Goal: Information Seeking & Learning: Learn about a topic

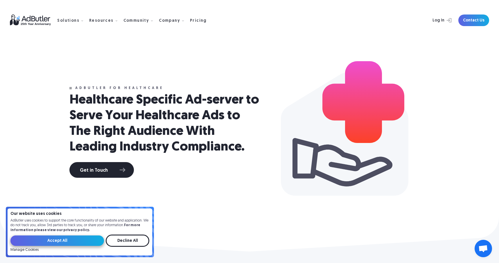
click at [69, 243] on input "Accept All" at bounding box center [57, 241] width 94 height 10
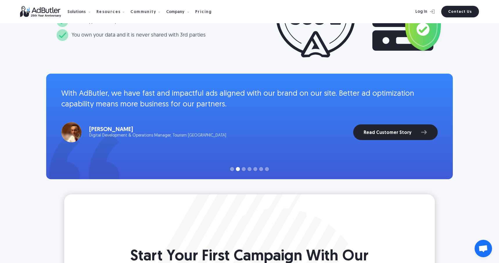
scroll to position [1275, 0]
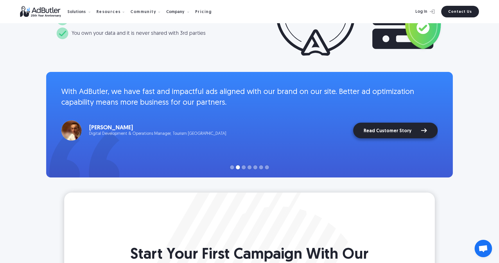
click at [377, 134] on link "Read Customer Story" at bounding box center [395, 131] width 85 height 16
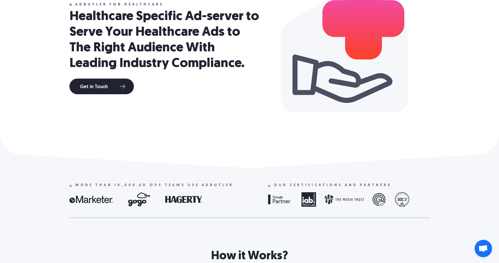
scroll to position [0, 0]
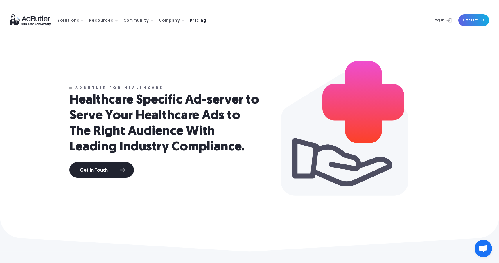
click at [190, 19] on div "Pricing" at bounding box center [198, 21] width 17 height 4
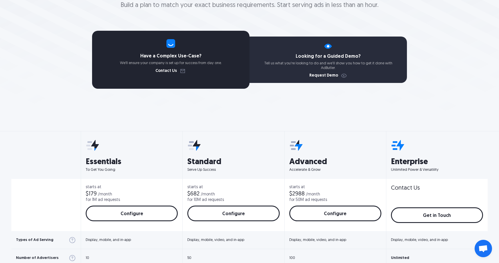
scroll to position [99, 0]
